Goal: Information Seeking & Learning: Learn about a topic

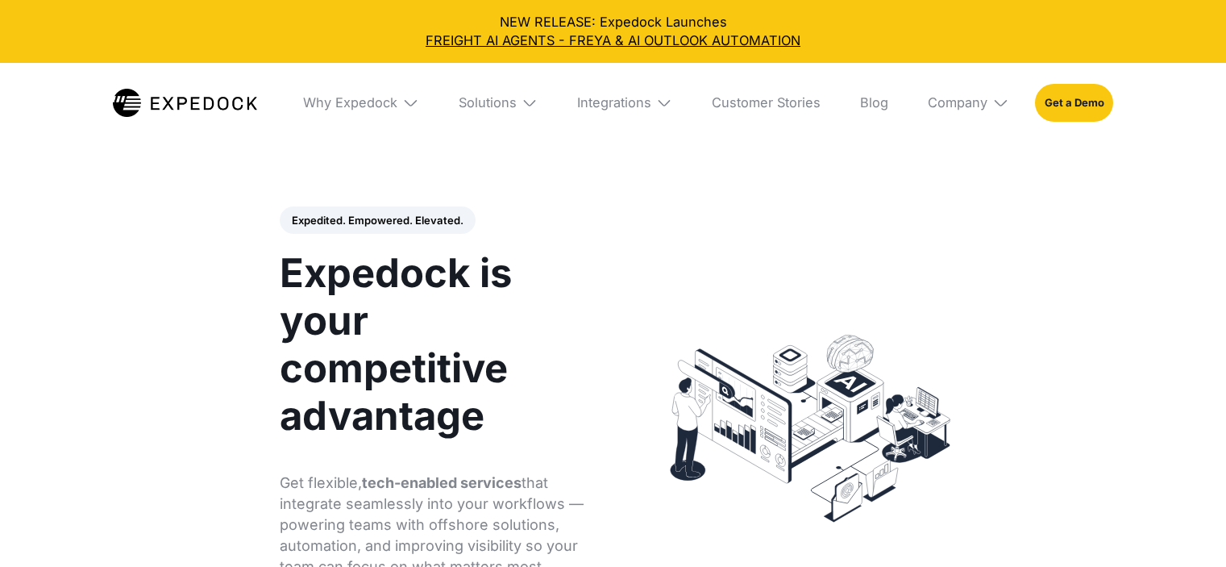
select select
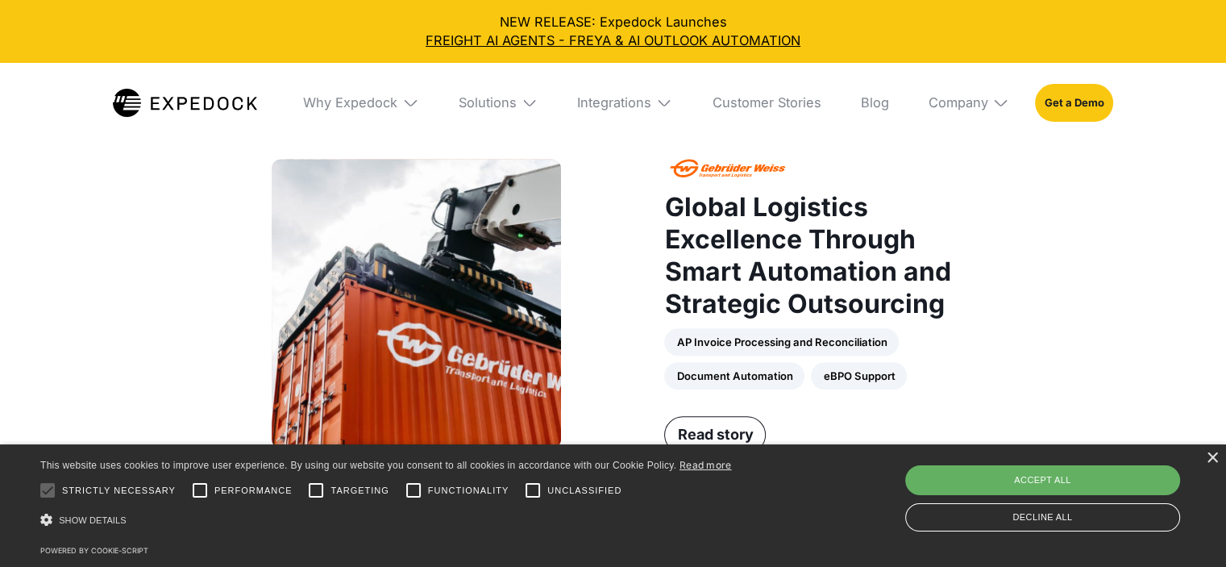
click at [935, 479] on div "Accept all" at bounding box center [1042, 479] width 275 height 29
checkbox input "true"
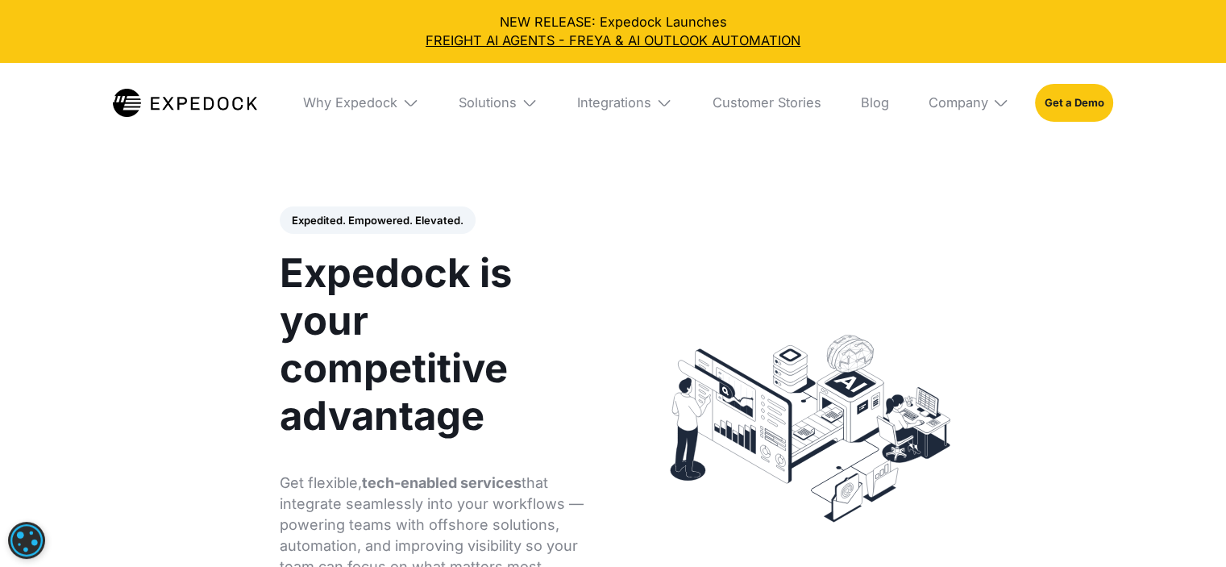
click at [218, 105] on img at bounding box center [185, 103] width 145 height 29
select select
click at [964, 106] on div "Company" at bounding box center [958, 102] width 60 height 16
click at [957, 202] on link "Partners" at bounding box center [968, 206] width 107 height 43
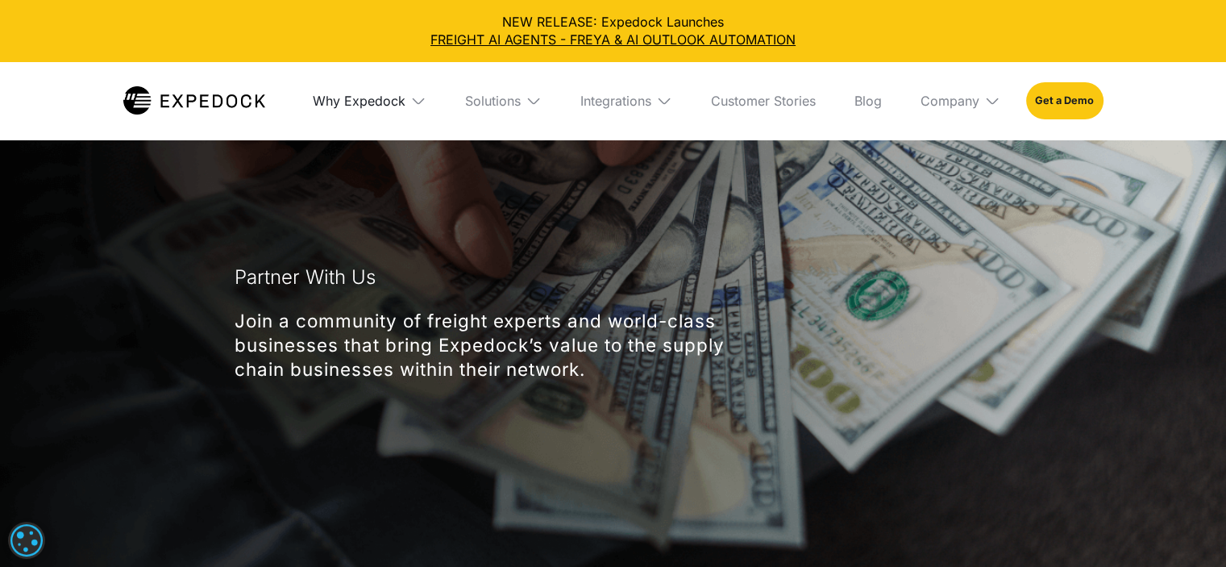
click at [349, 105] on div "Why Expedock" at bounding box center [359, 101] width 93 height 16
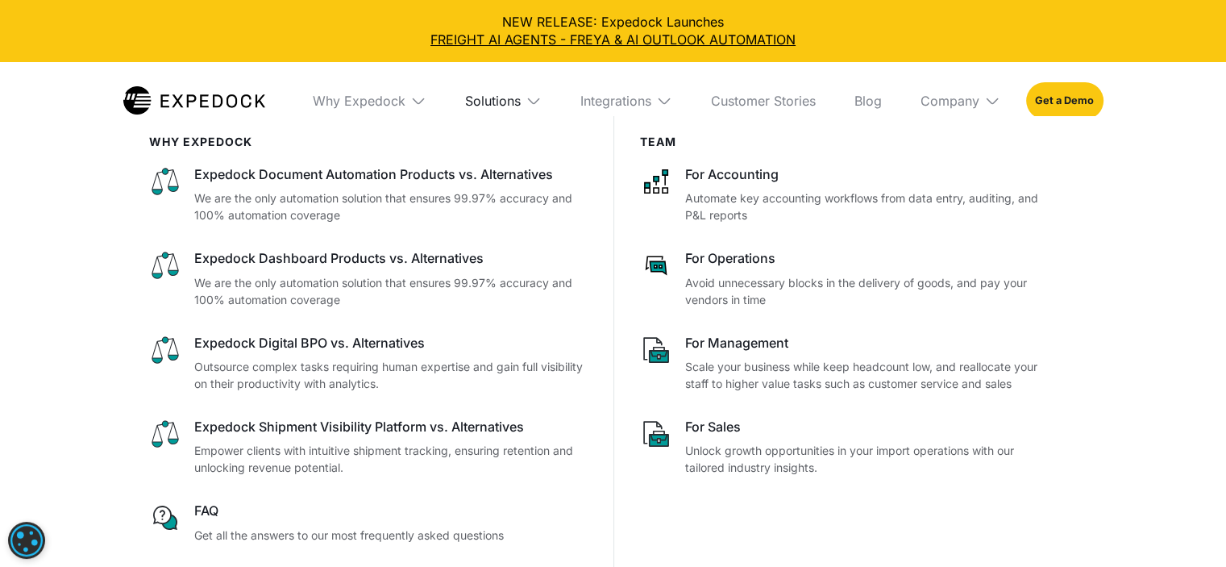
click at [498, 96] on div "Solutions" at bounding box center [493, 101] width 56 height 16
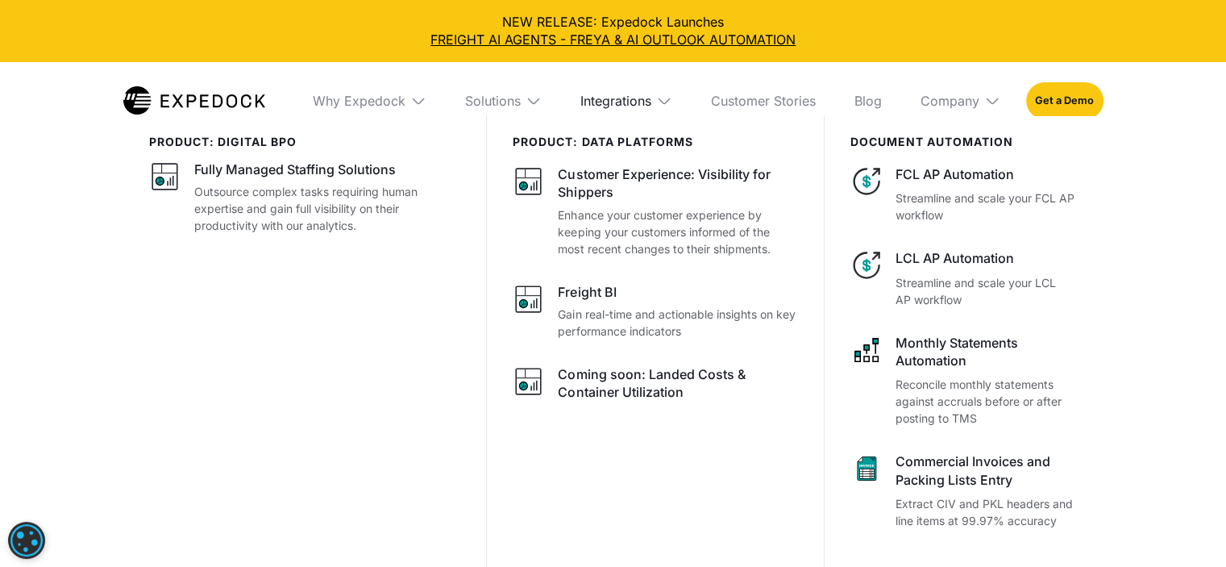
click at [588, 96] on div "Integrations" at bounding box center [615, 101] width 71 height 16
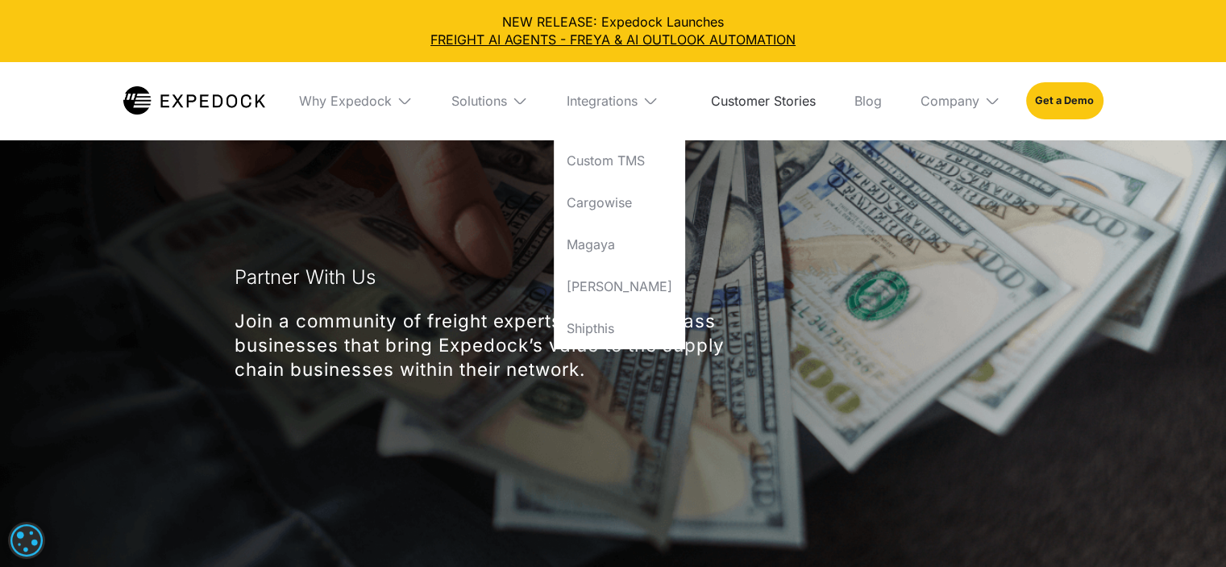
click at [770, 102] on link "Customer Stories" at bounding box center [763, 100] width 131 height 77
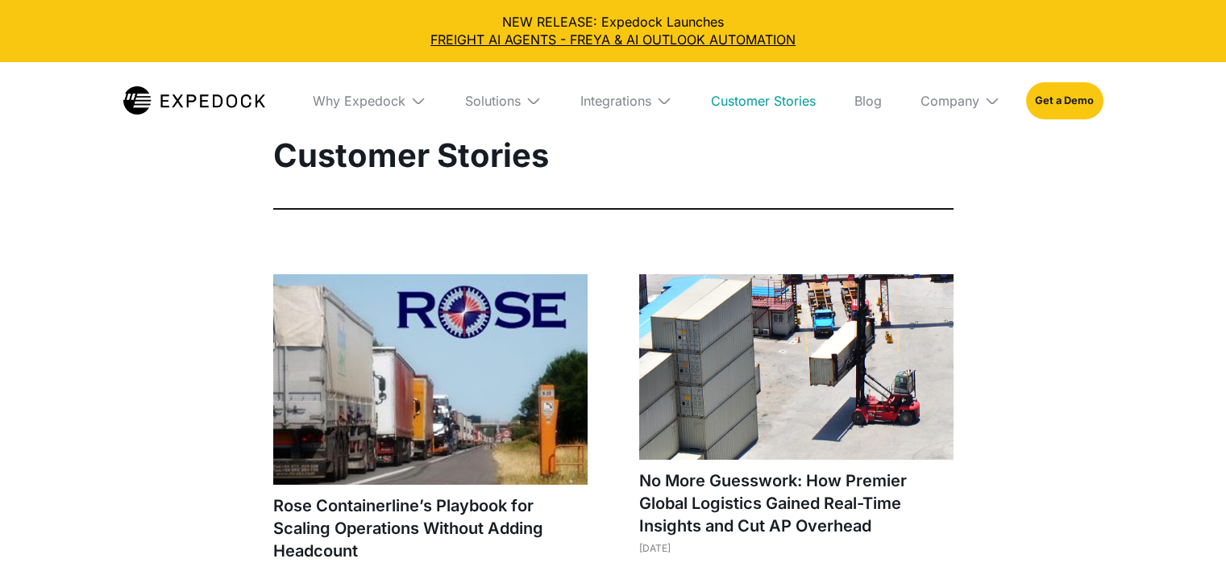
select select
click at [868, 98] on link "Blog" at bounding box center [867, 100] width 53 height 77
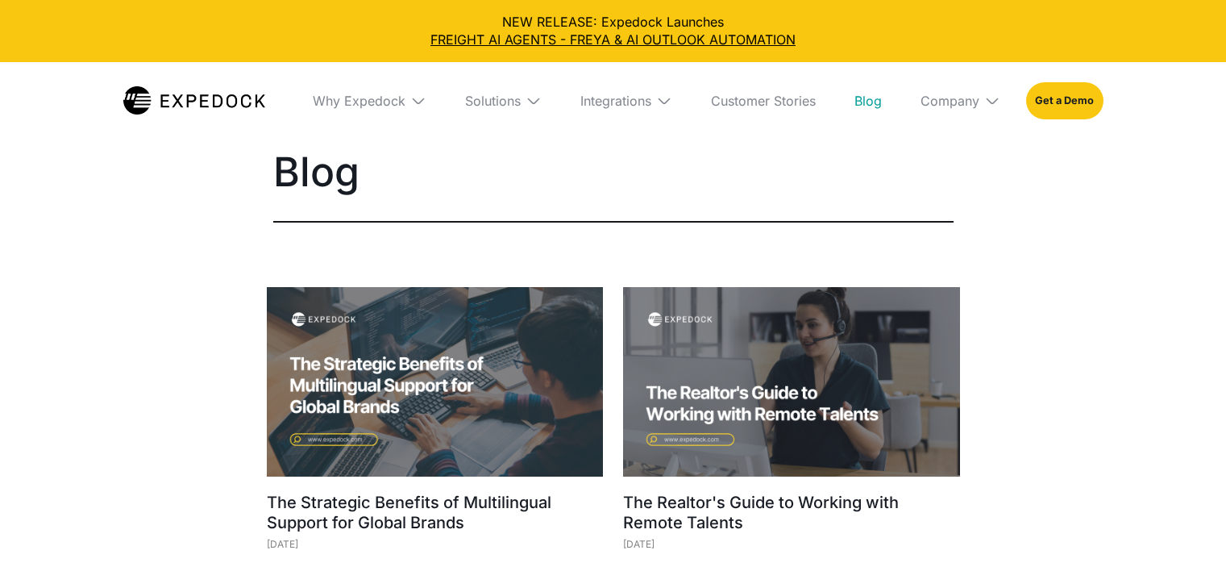
select select
click at [954, 93] on div "Company" at bounding box center [949, 101] width 59 height 16
click at [953, 154] on link "About Us" at bounding box center [960, 160] width 106 height 42
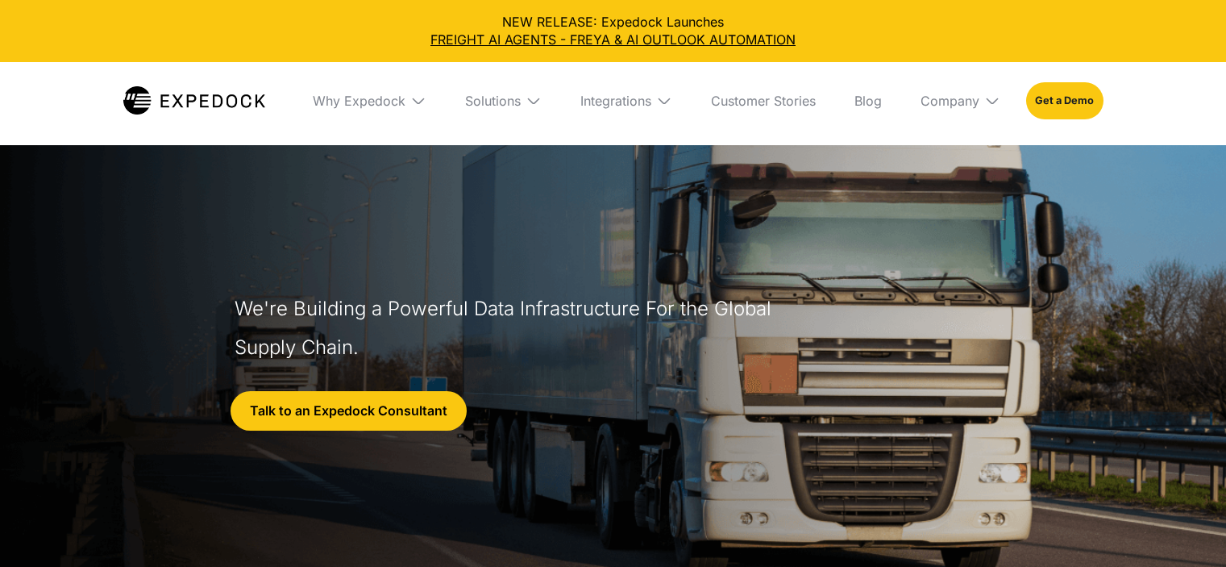
select select
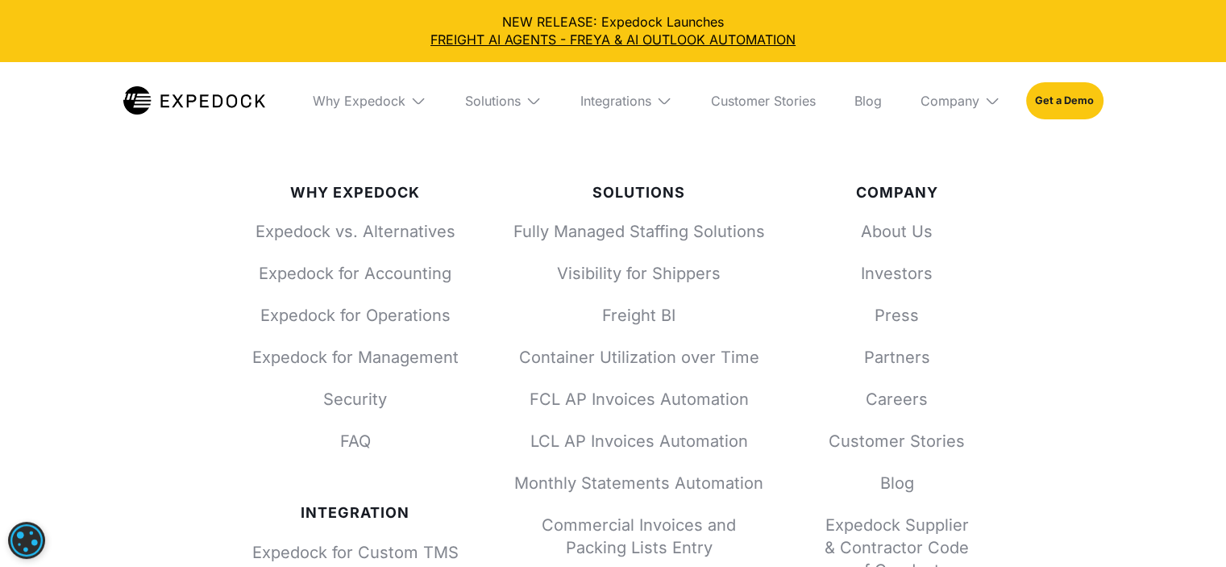
scroll to position [7308, 0]
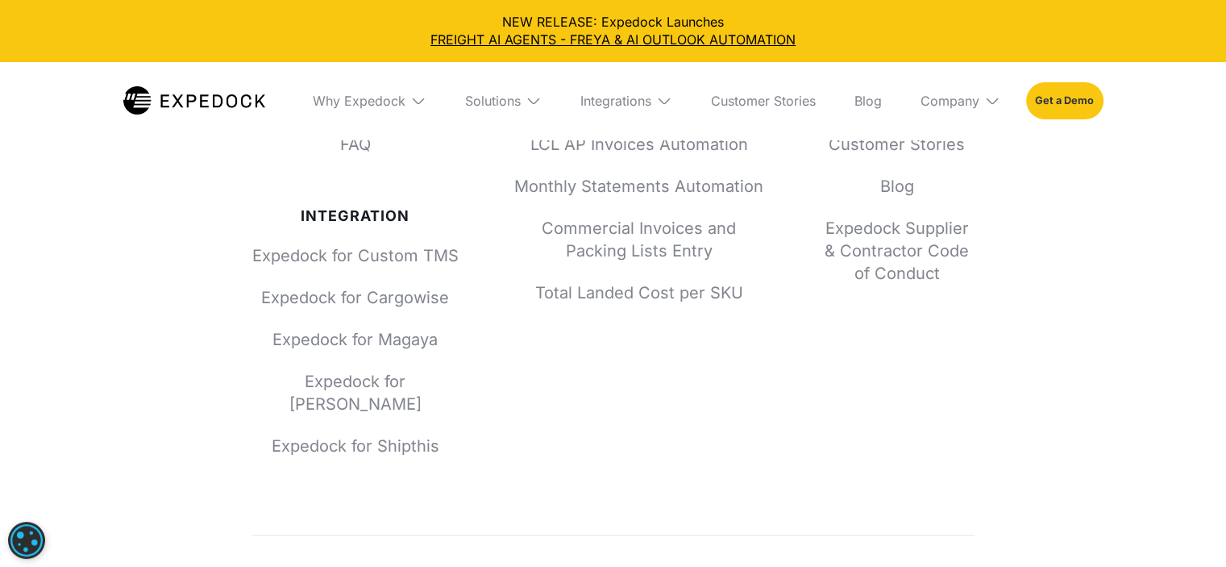
click at [1063, 109] on link "Get a Demo" at bounding box center [1064, 100] width 77 height 37
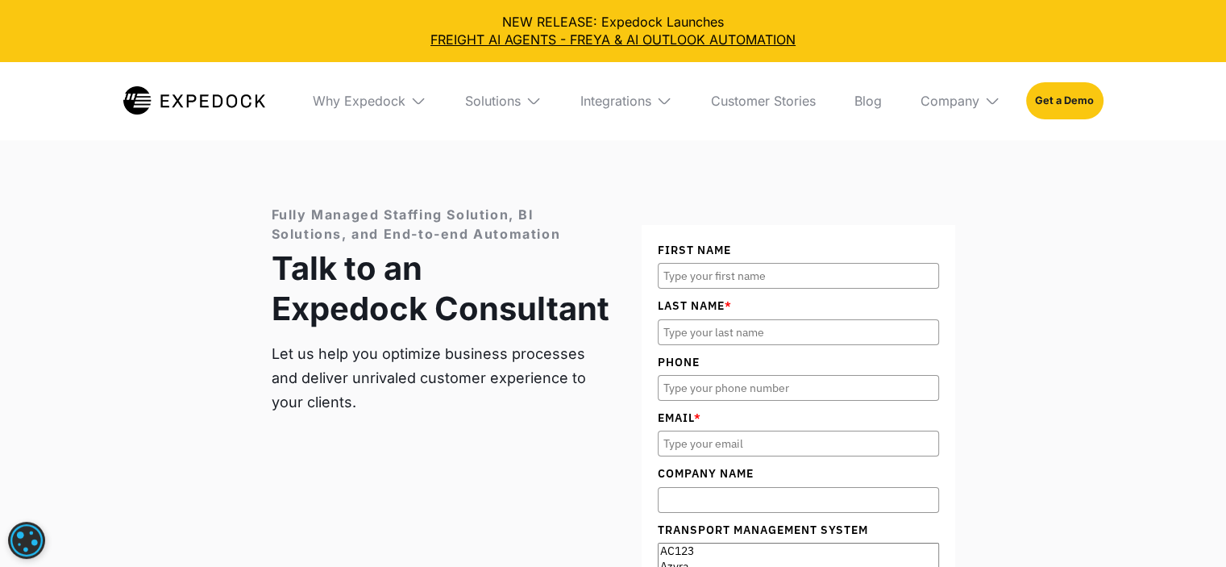
scroll to position [5990, 0]
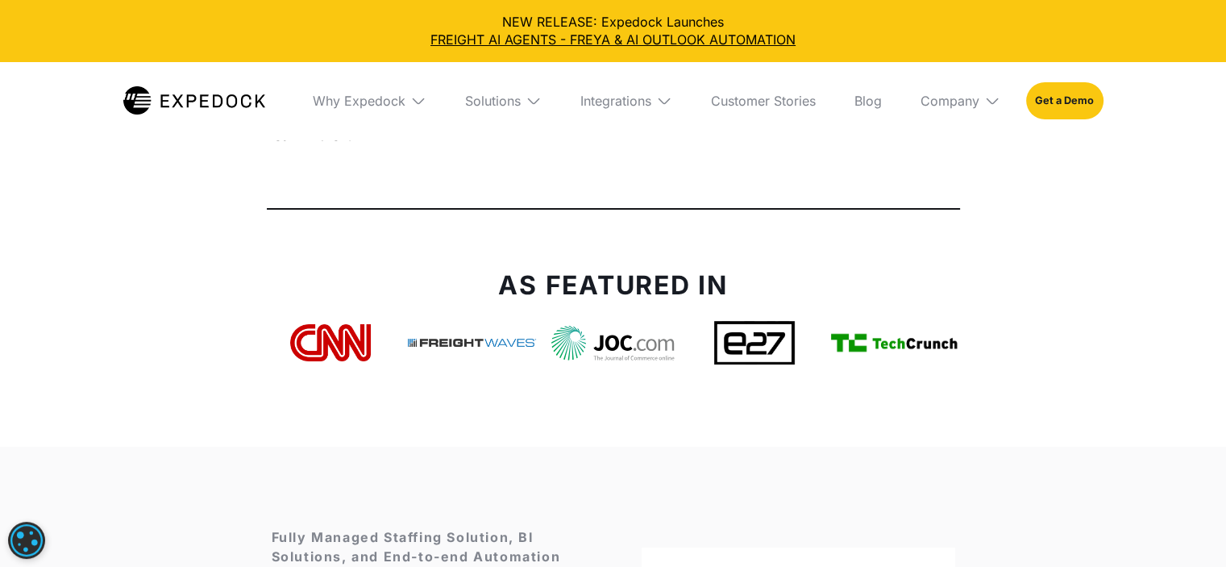
scroll to position [7308, 0]
